Goal: Find specific page/section: Find specific page/section

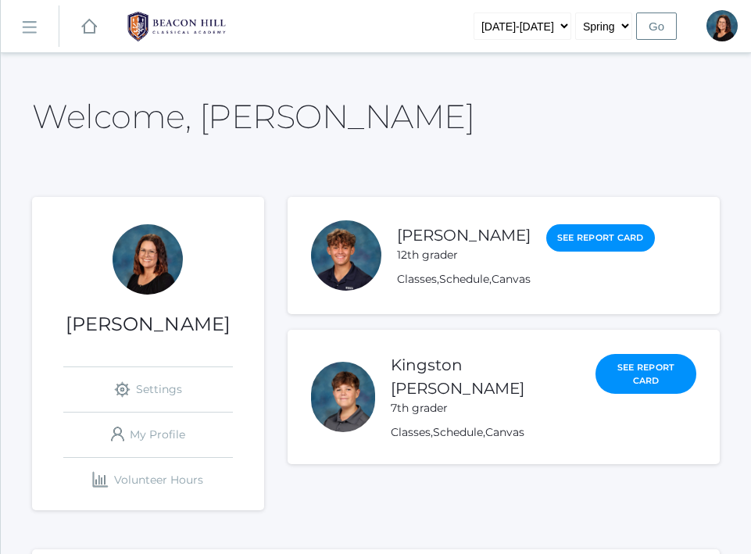
click at [25, 27] on rect at bounding box center [28, 28] width 25 height 25
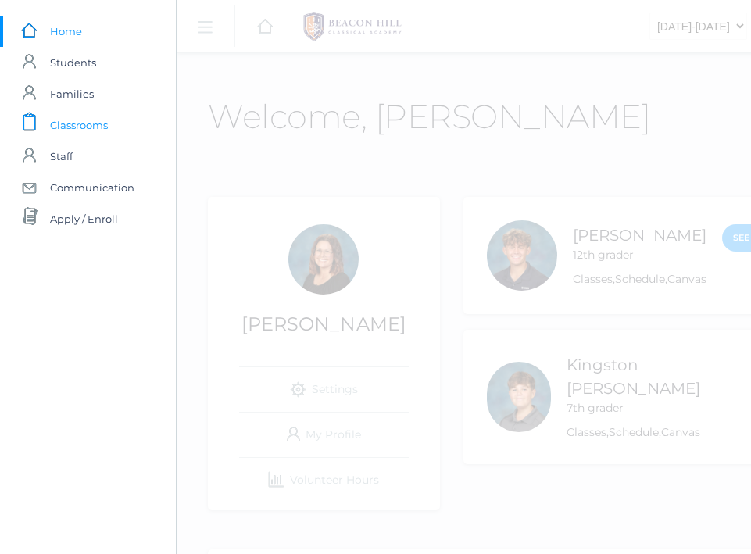
click at [76, 118] on span "Classrooms" at bounding box center [79, 124] width 58 height 31
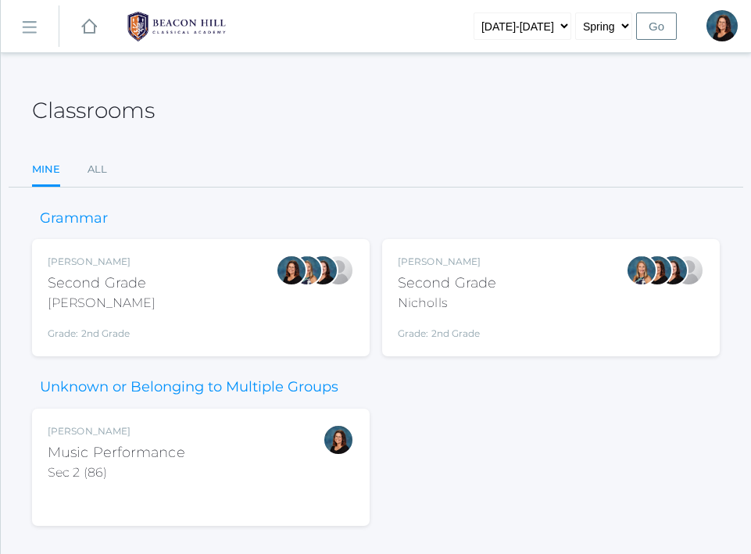
click at [475, 292] on div "Second Grade" at bounding box center [447, 283] width 98 height 21
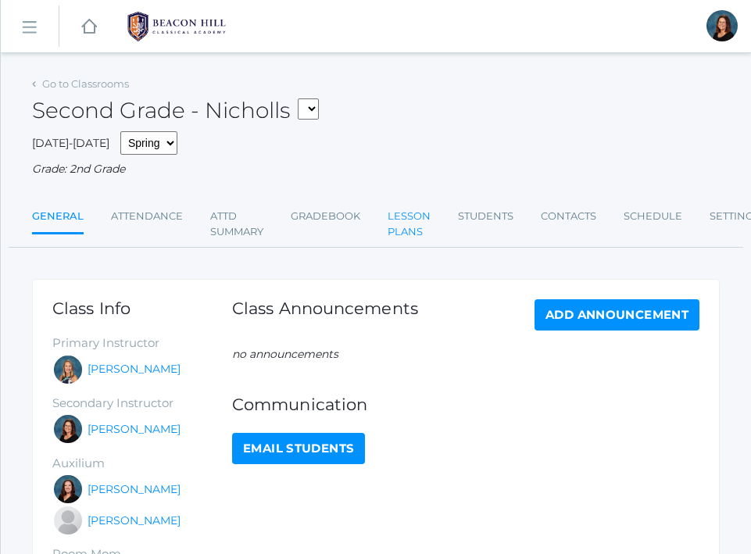
click at [405, 212] on link "Lesson Plans" at bounding box center [408, 224] width 43 height 46
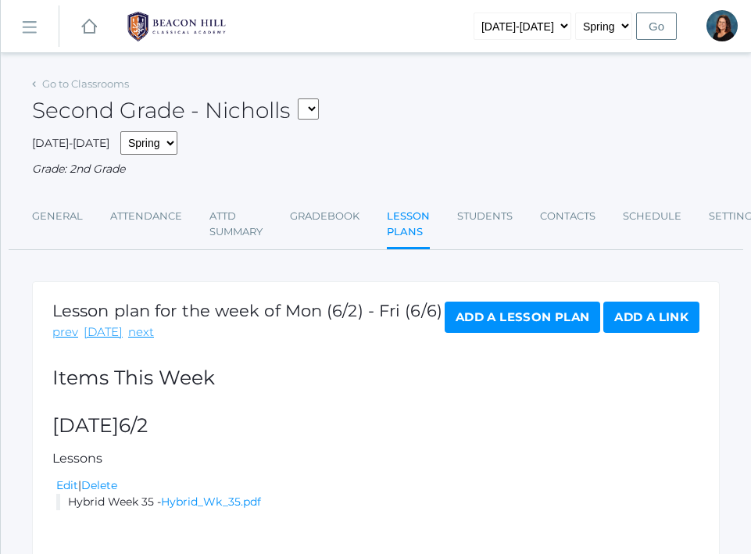
scroll to position [94, 0]
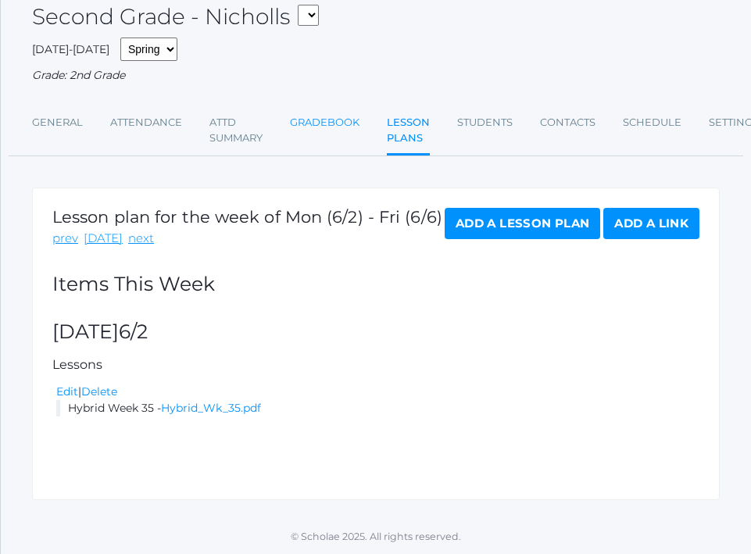
click at [327, 126] on link "Gradebook" at bounding box center [325, 122] width 70 height 31
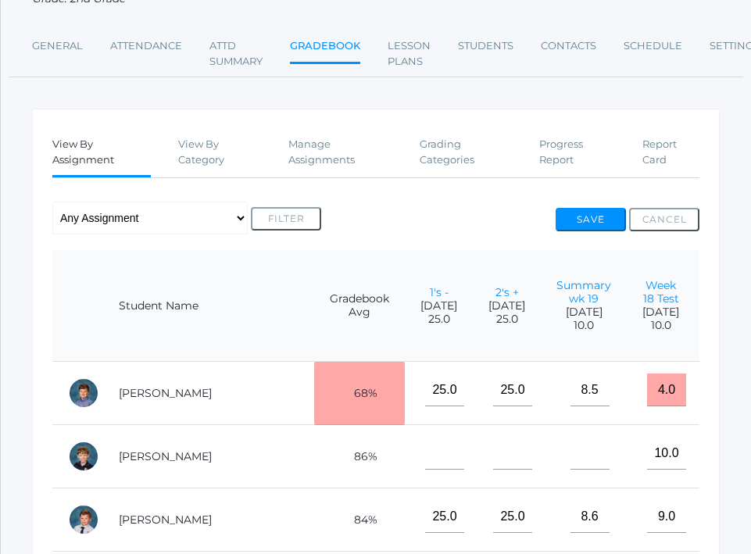
scroll to position [147, 0]
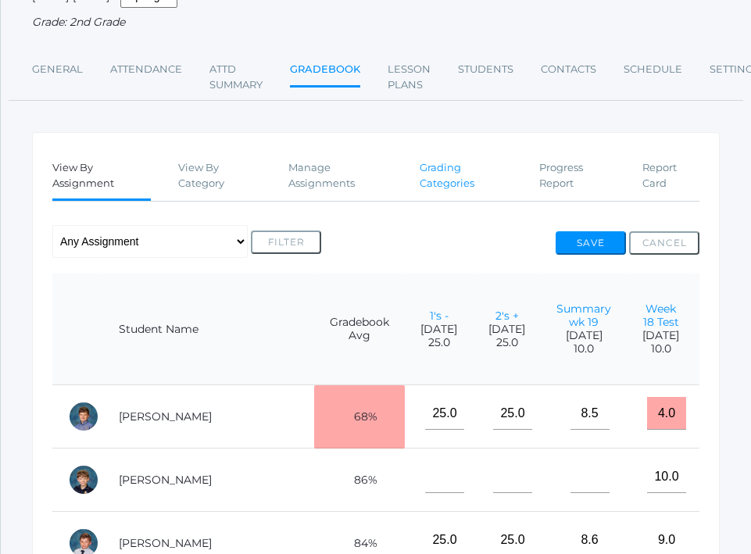
click at [434, 170] on link "Grading Categories" at bounding box center [465, 175] width 92 height 46
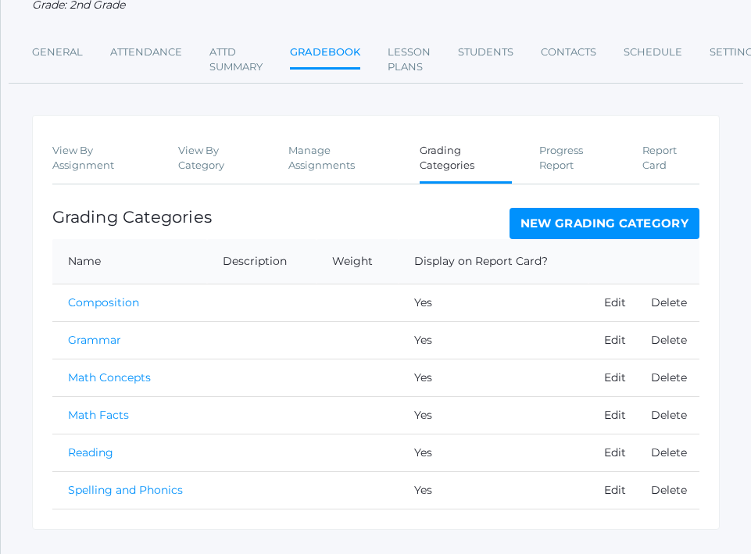
scroll to position [193, 0]
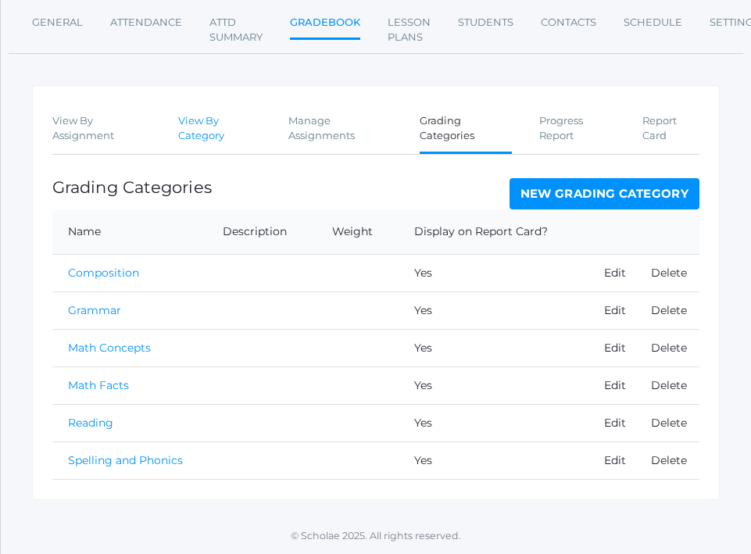
click at [195, 129] on link "View By Category" at bounding box center [220, 128] width 84 height 46
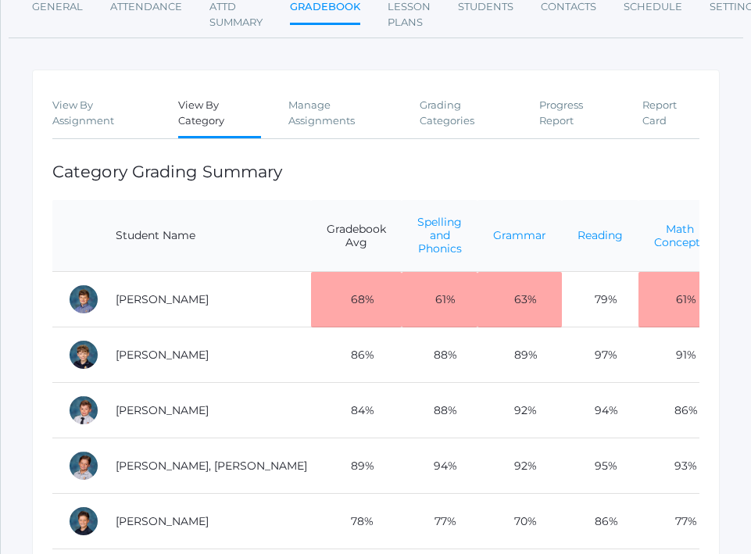
scroll to position [0, 2]
click at [81, 115] on link "View By Assignment" at bounding box center [101, 113] width 98 height 46
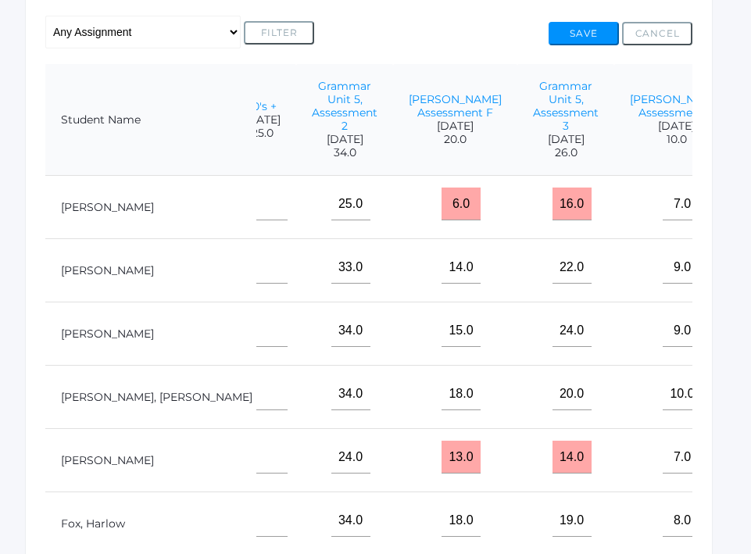
scroll to position [0, 7]
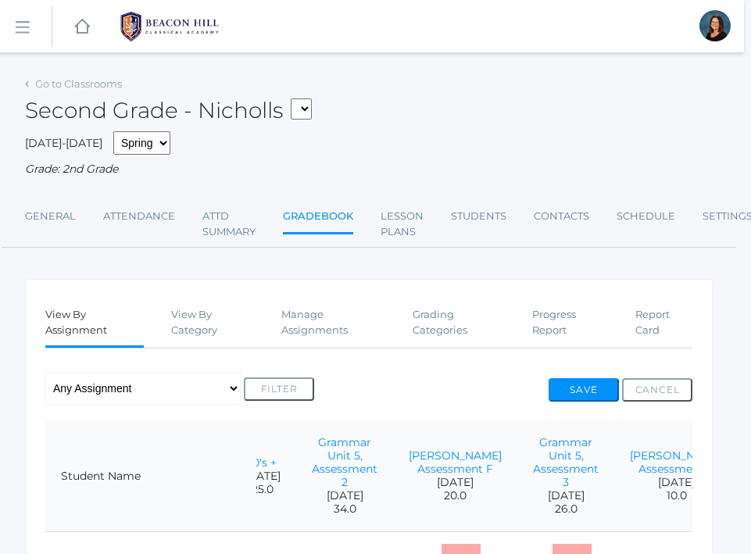
click at [102, 34] on div "icons/ui/navigation/home Created with Sketch." at bounding box center [81, 26] width 59 height 52
click at [78, 32] on rect at bounding box center [82, 26] width 19 height 19
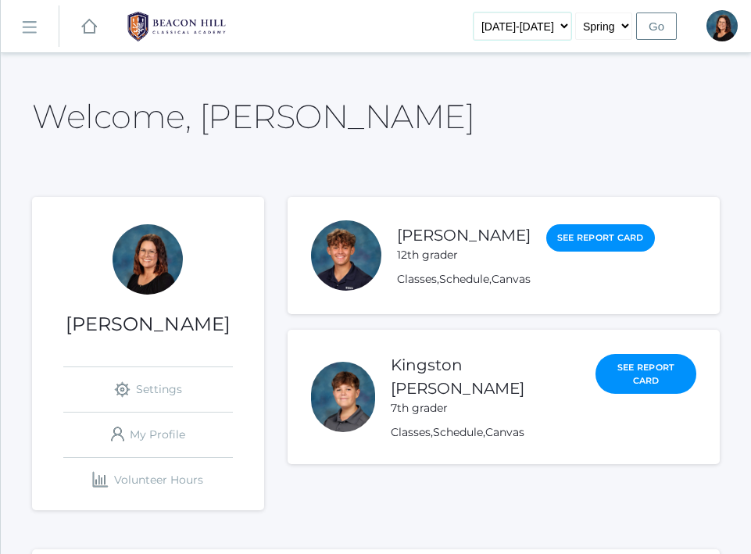
click at [558, 26] on select "2019-2020 2020-2021 2021-2022 2022-2023 2023-2024 2024-2025 2025-2026" at bounding box center [522, 25] width 98 height 27
select select "[DATE]-[DATE]"
click at [487, 12] on select "2019-2020 2020-2021 2021-2022 2022-2023 2023-2024 2024-2025 2025-2026" at bounding box center [522, 25] width 98 height 27
click at [586, 28] on select "Fall Spring" at bounding box center [603, 25] width 57 height 27
click at [575, 12] on select "Fall Spring" at bounding box center [603, 25] width 57 height 27
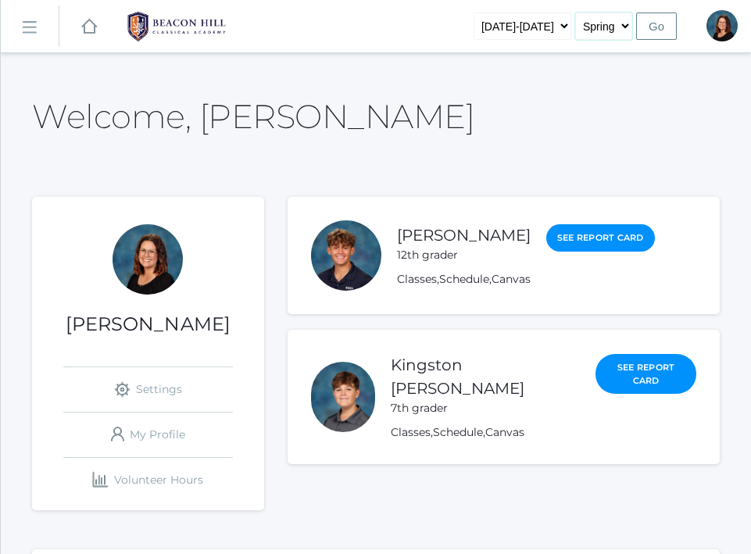
click at [586, 28] on select "Fall Spring" at bounding box center [603, 25] width 57 height 27
select select "1"
click at [575, 12] on select "Fall Spring" at bounding box center [603, 25] width 57 height 27
click at [652, 30] on input "Go" at bounding box center [656, 25] width 41 height 27
